Goal: Task Accomplishment & Management: Complete application form

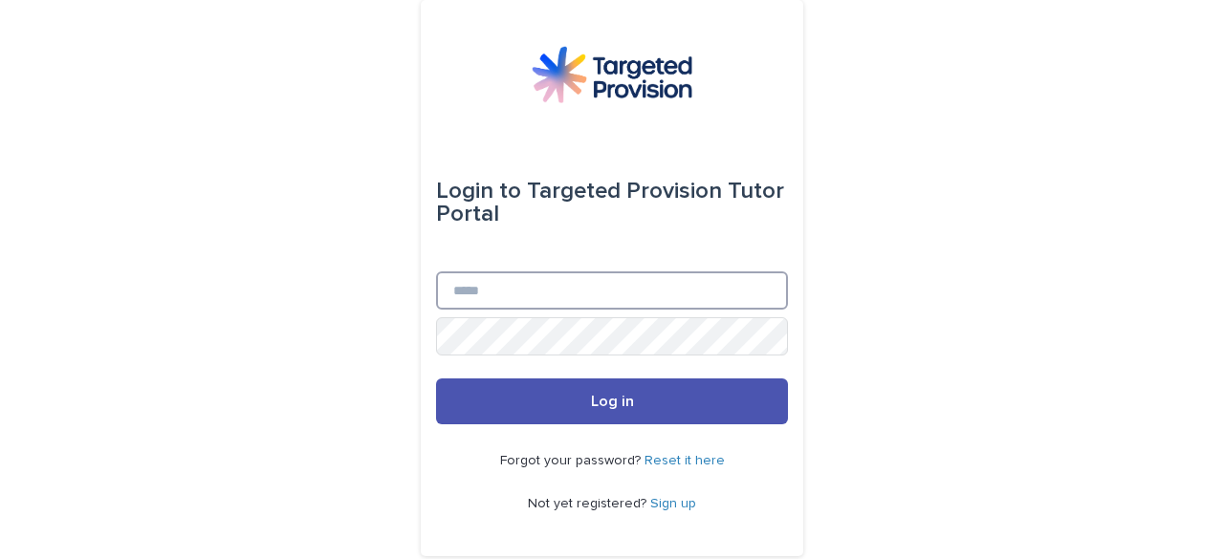
click at [449, 294] on input "Email" at bounding box center [612, 291] width 352 height 38
type input "**********"
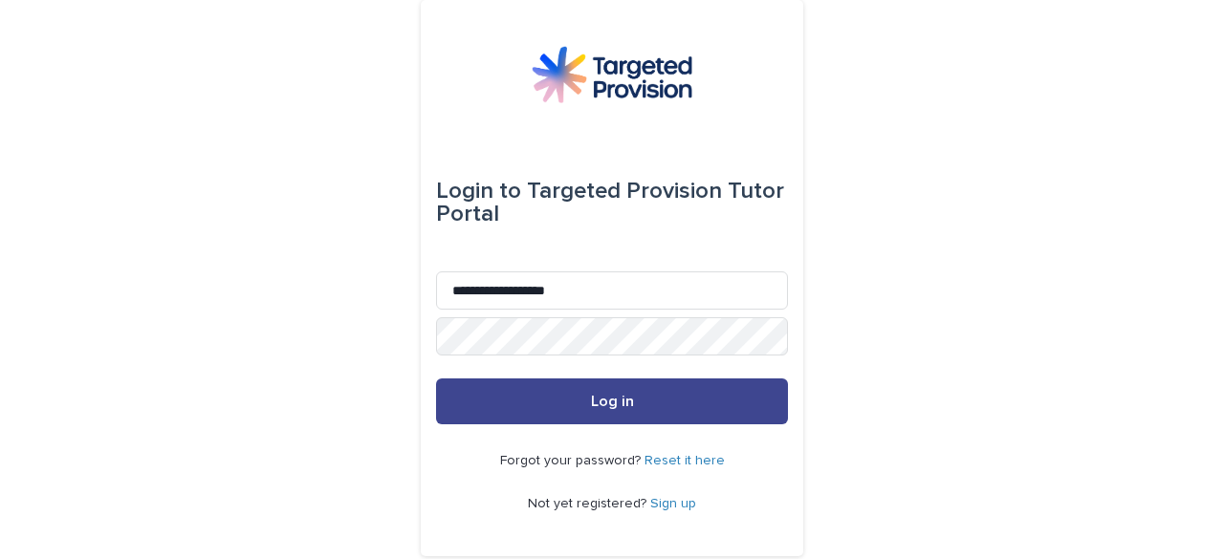
click at [591, 395] on span "Log in" at bounding box center [612, 401] width 43 height 15
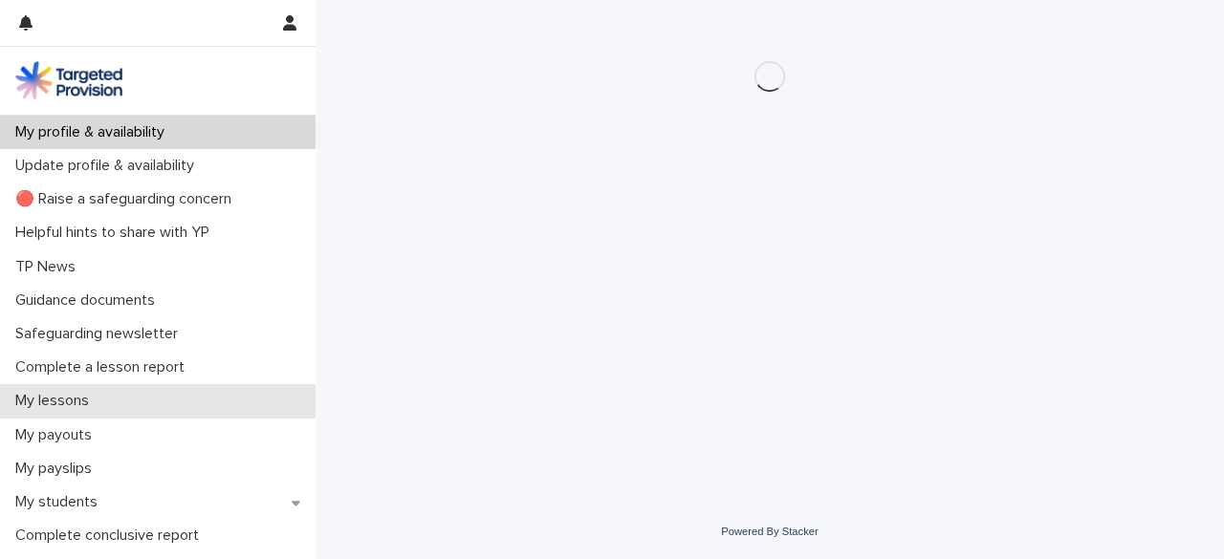
click at [108, 405] on div "My lessons" at bounding box center [158, 400] width 316 height 33
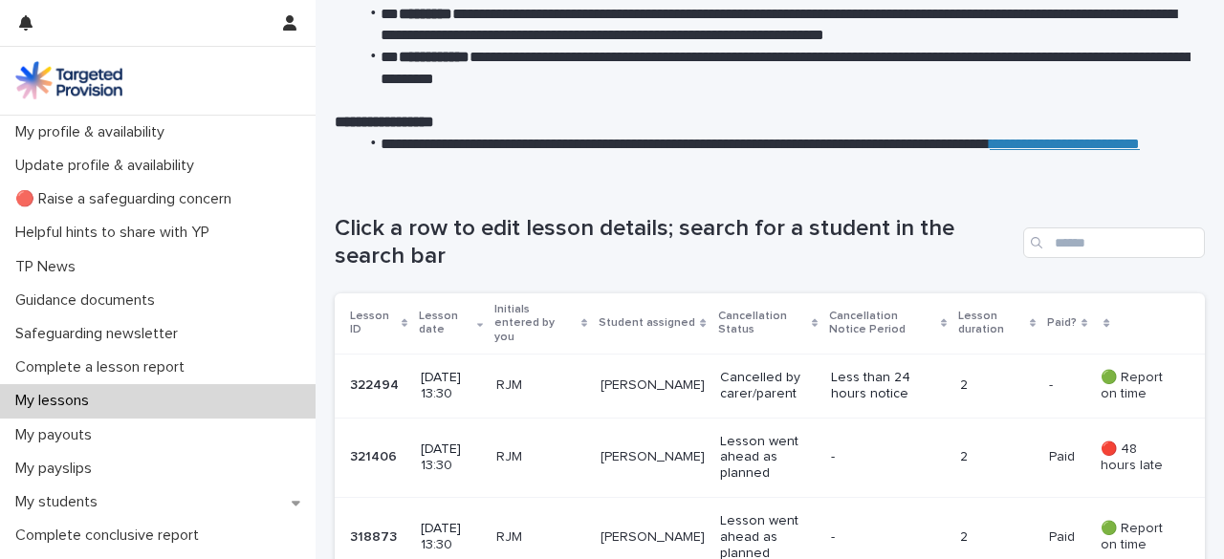
scroll to position [156, 0]
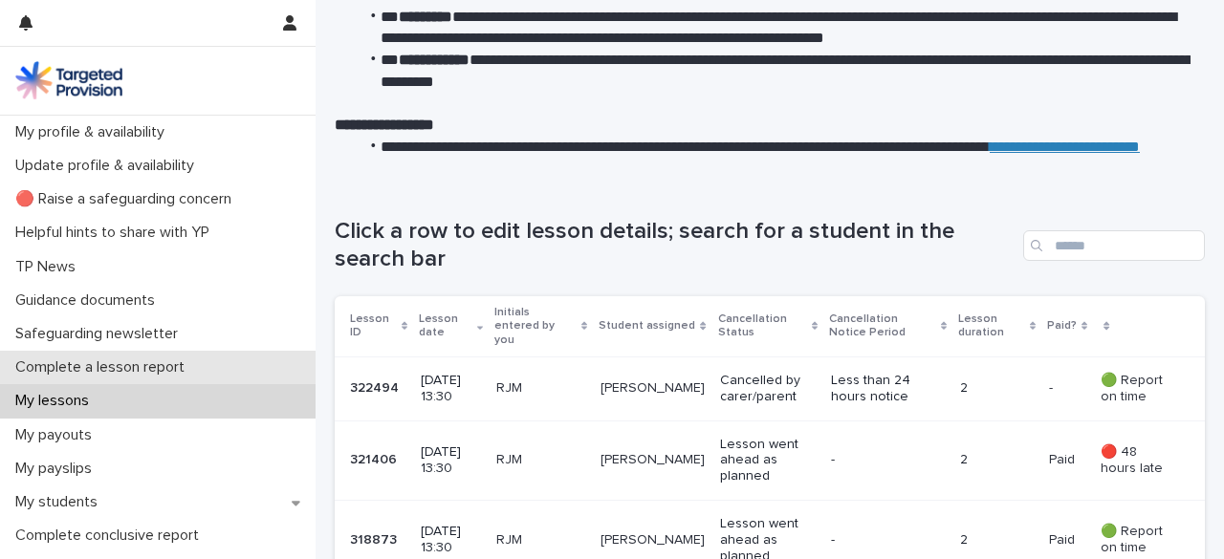
click at [193, 371] on p "Complete a lesson report" at bounding box center [104, 368] width 192 height 18
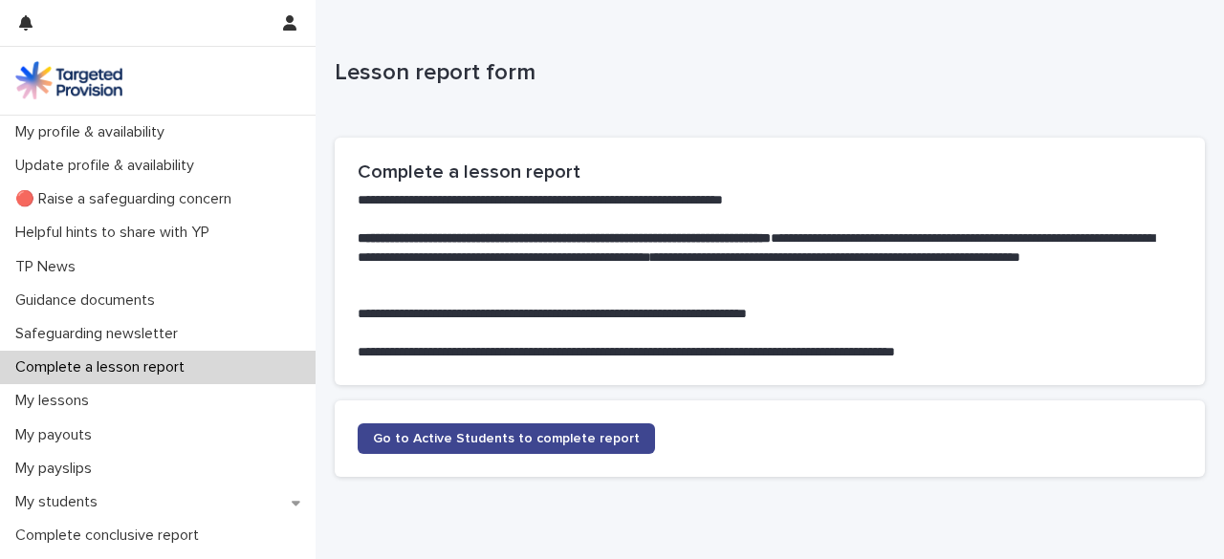
click at [430, 439] on span "Go to Active Students to complete report" at bounding box center [506, 438] width 267 height 13
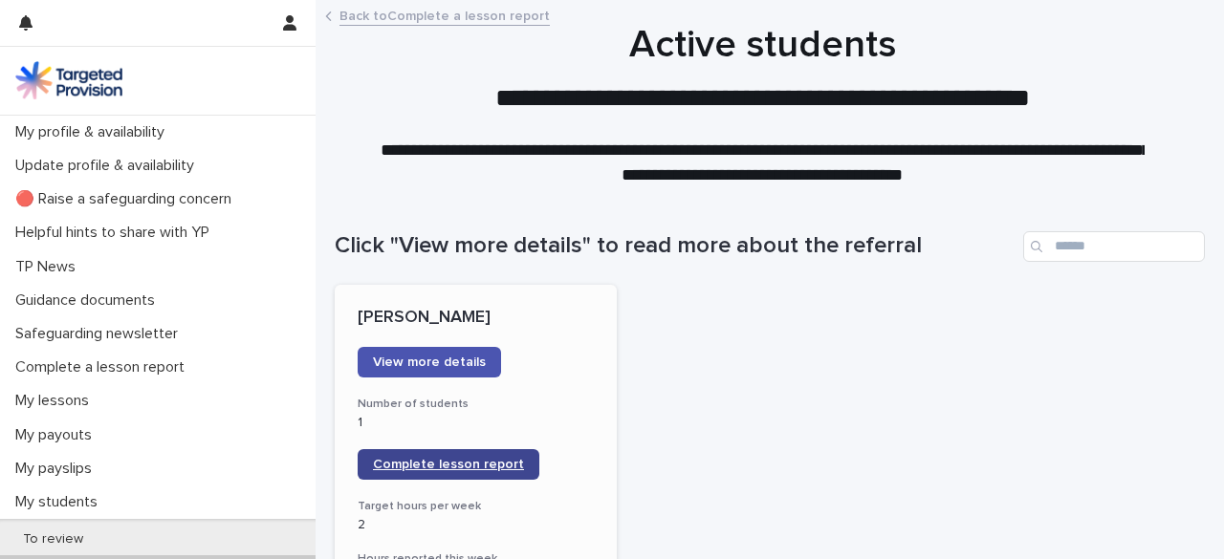
click at [431, 462] on span "Complete lesson report" at bounding box center [448, 464] width 151 height 13
